Goal: Find specific page/section: Find specific page/section

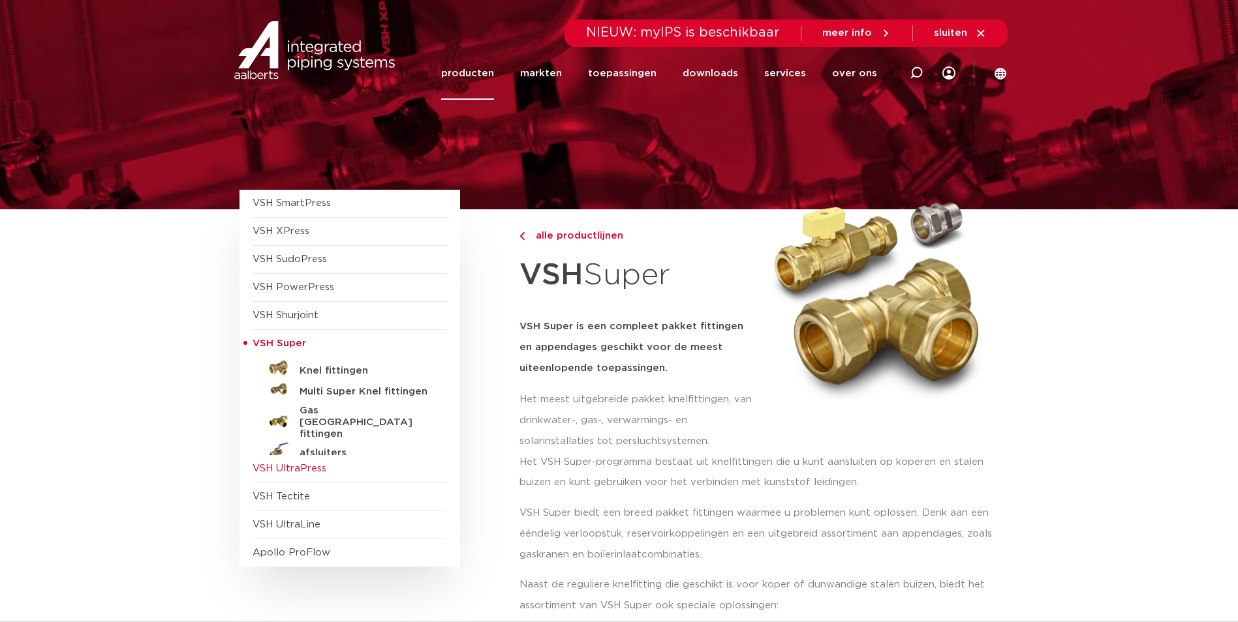
click at [291, 460] on span "VSH UltraPress" at bounding box center [349, 469] width 194 height 28
click at [305, 464] on span "VSH UltraPress" at bounding box center [289, 469] width 74 height 10
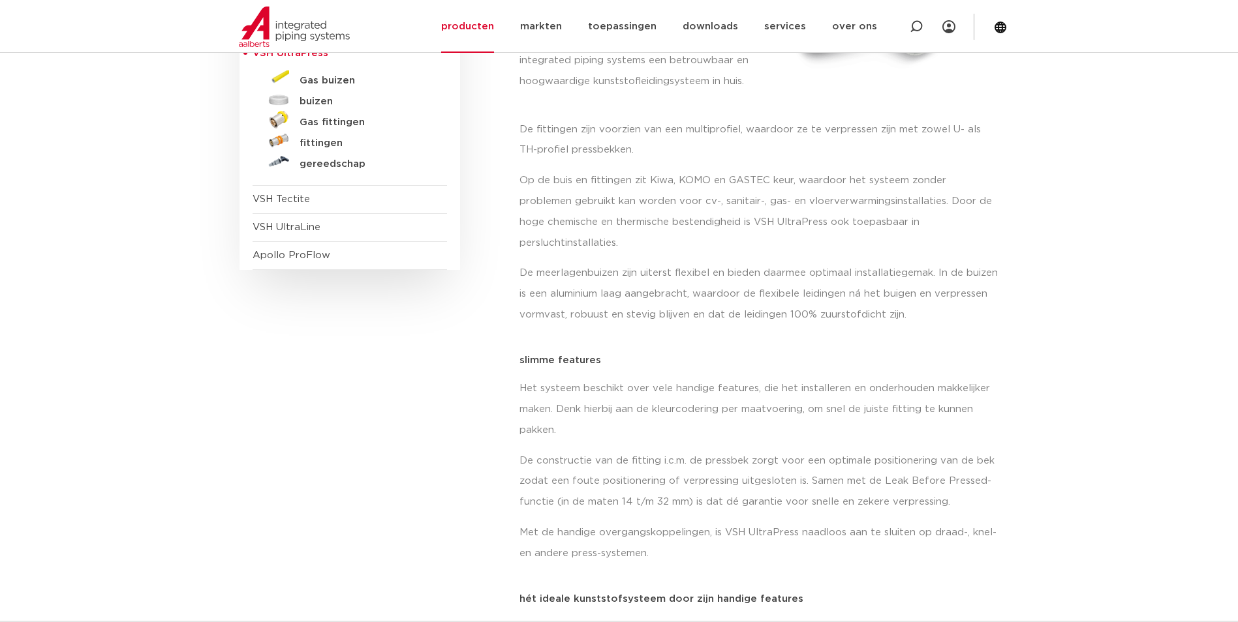
scroll to position [261, 0]
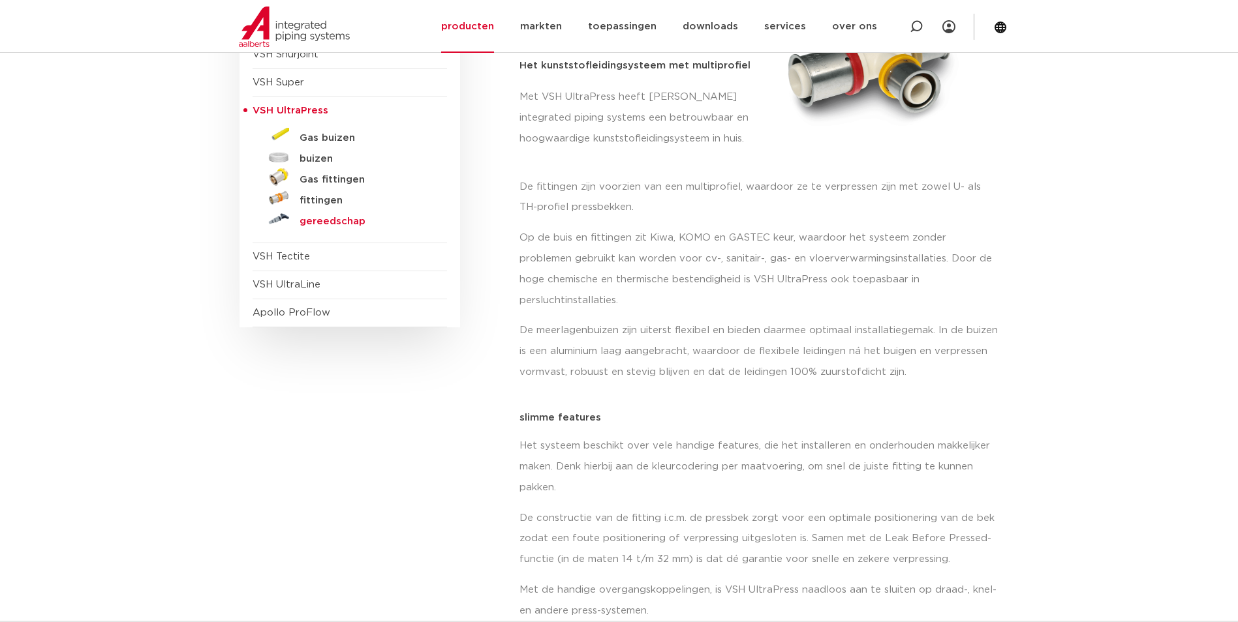
click at [323, 220] on h5 "gereedschap" at bounding box center [363, 222] width 129 height 12
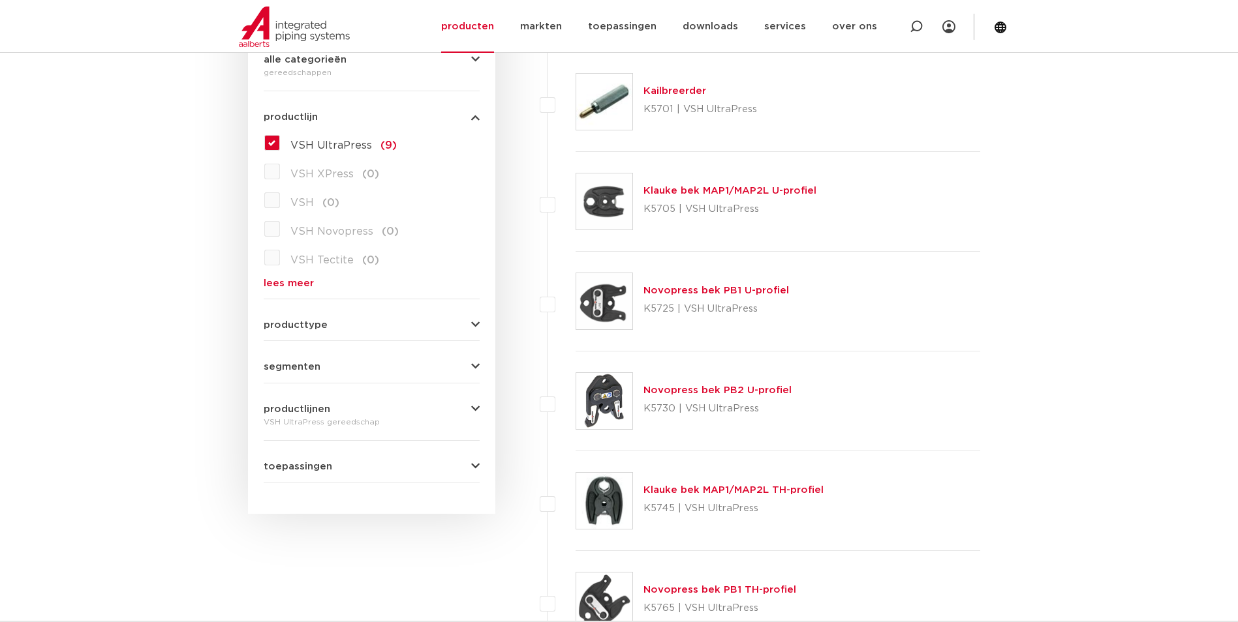
scroll to position [361, 0]
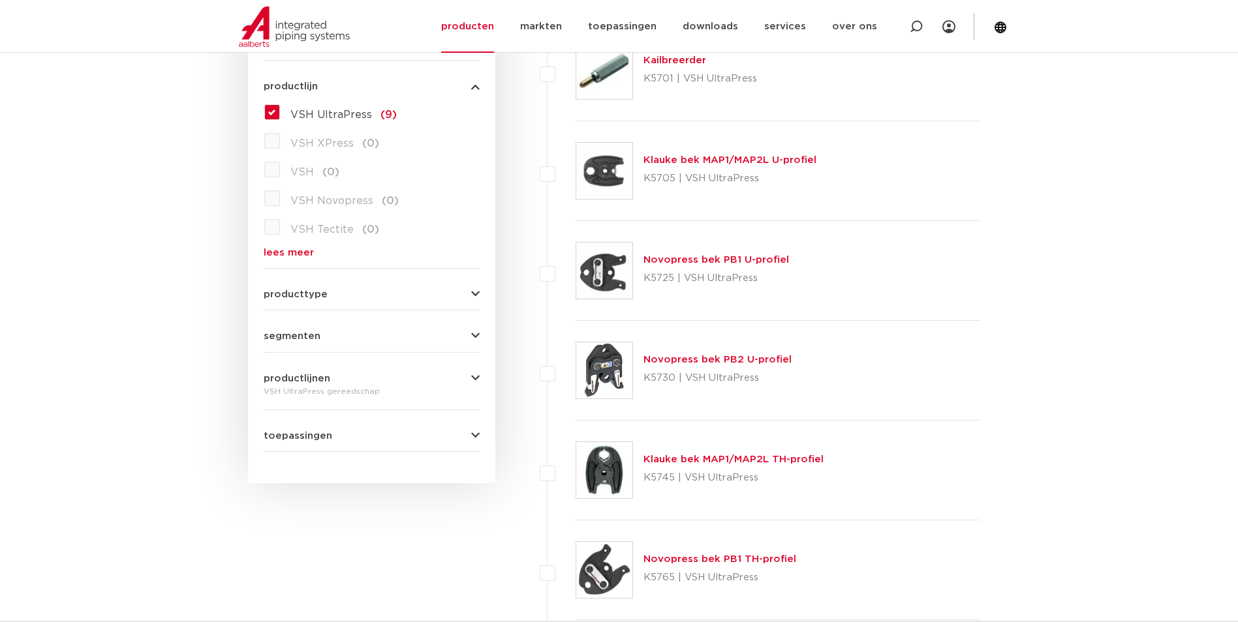
click at [679, 356] on link "Novopress bek PB2 U-profiel" at bounding box center [717, 360] width 148 height 10
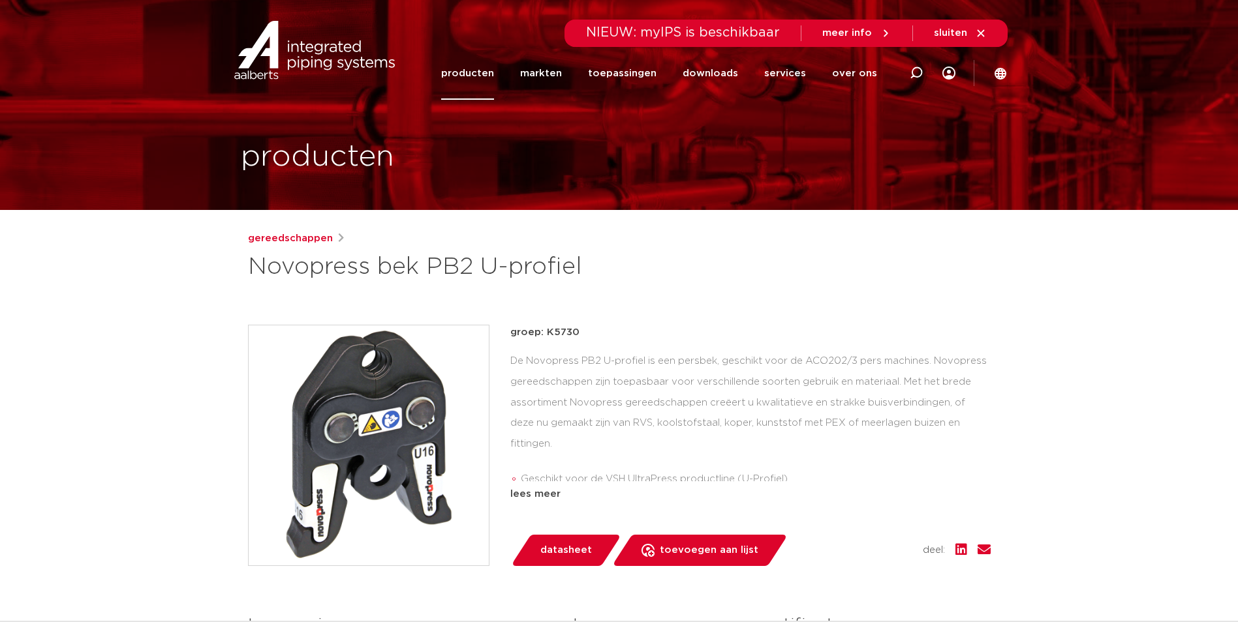
drag, startPoint x: 251, startPoint y: 266, endPoint x: 472, endPoint y: 265, distance: 221.2
click at [472, 265] on h1 "Novopress bek PB2 U-profiel" at bounding box center [493, 267] width 490 height 31
